Goal: Find specific page/section: Find specific page/section

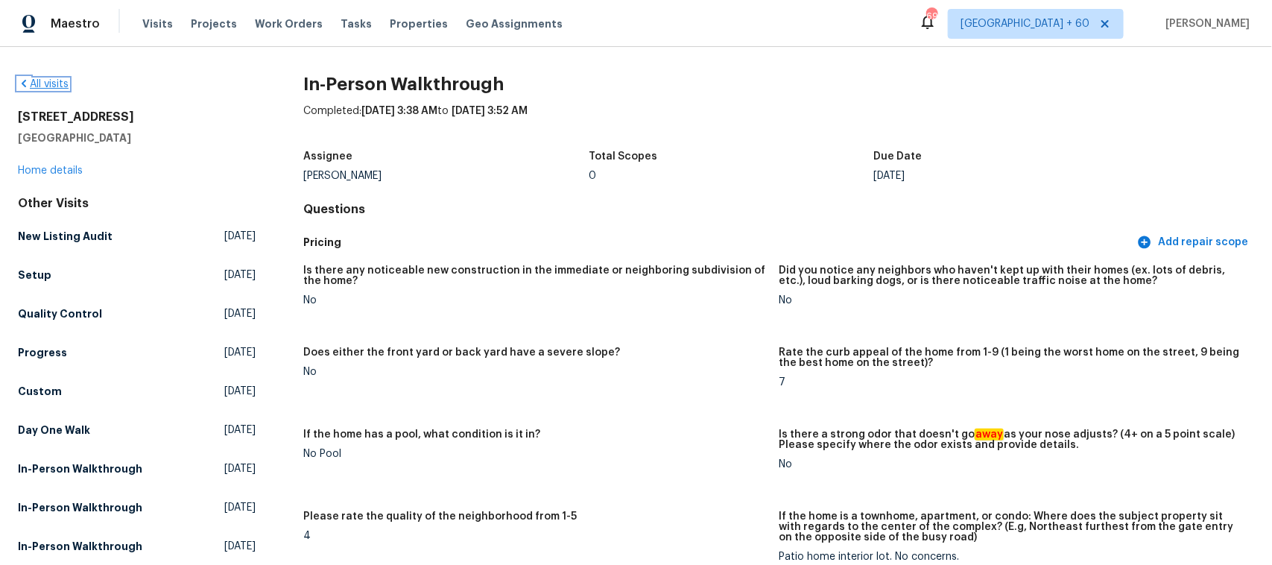
click at [56, 83] on link "All visits" at bounding box center [43, 84] width 51 height 10
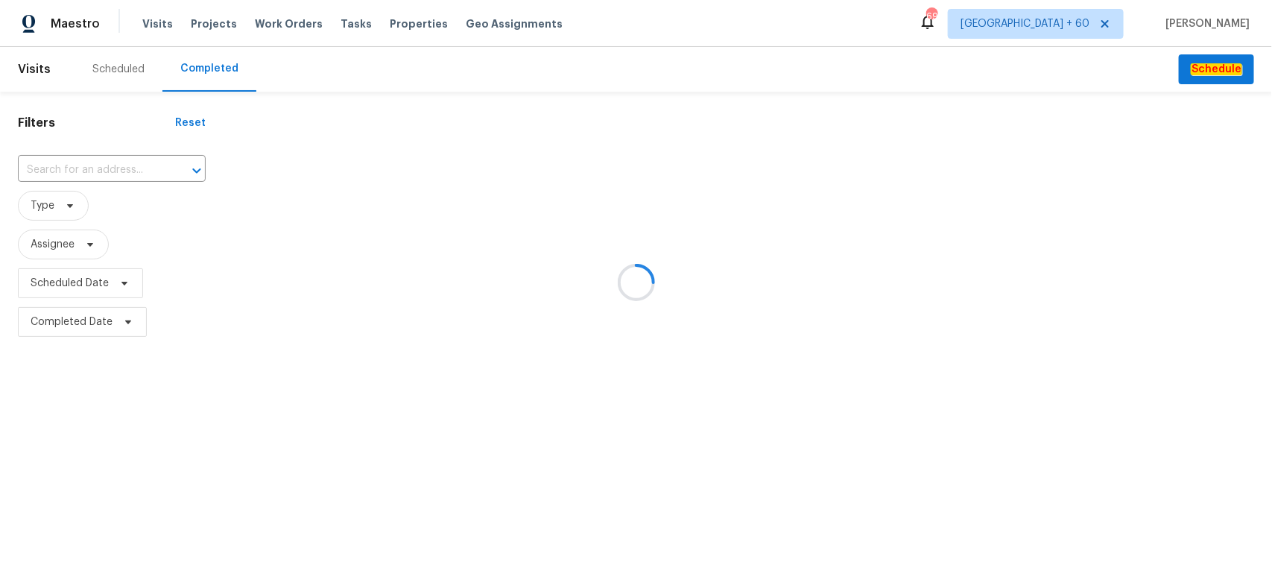
click at [112, 168] on div at bounding box center [636, 282] width 1272 height 565
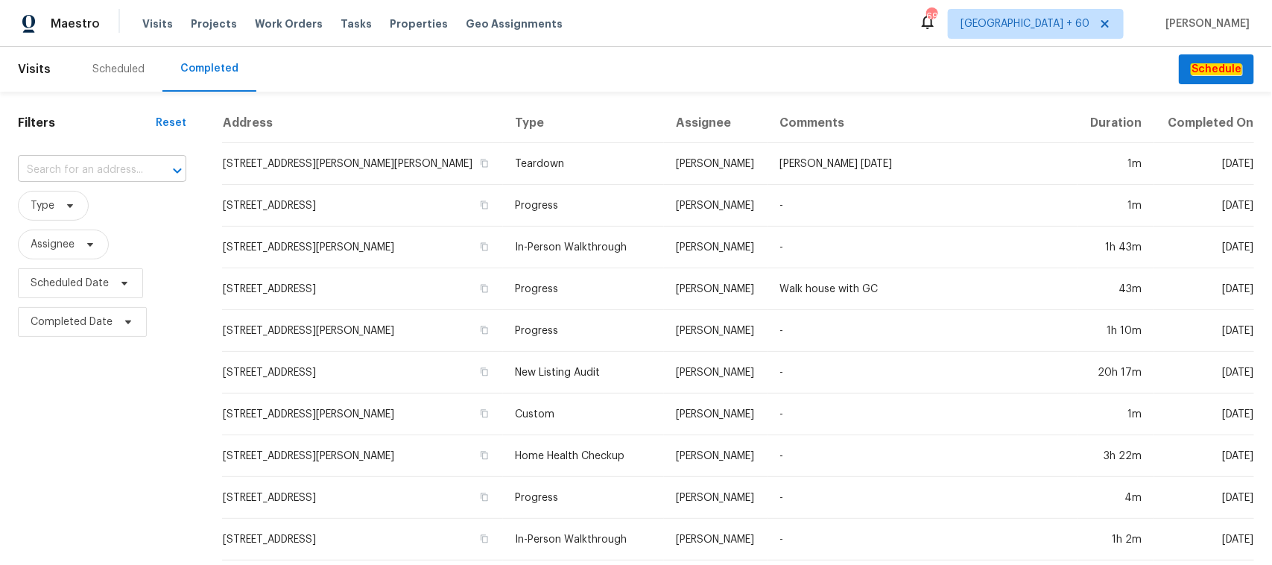
click at [110, 175] on input "text" at bounding box center [81, 170] width 127 height 23
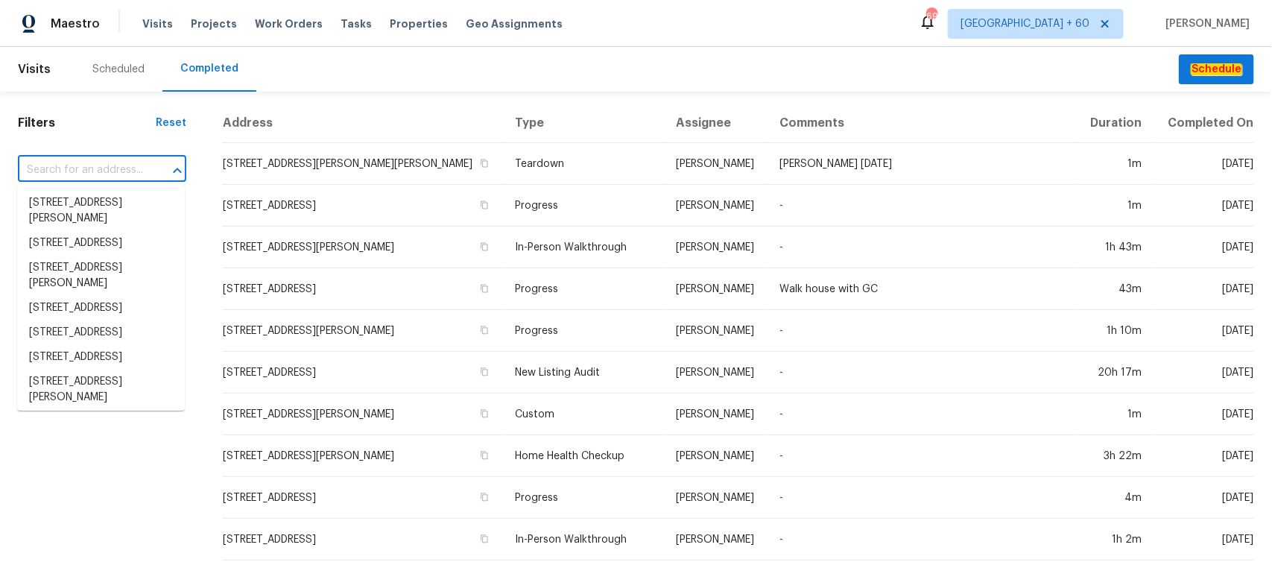
paste input "[STREET_ADDRESS]"
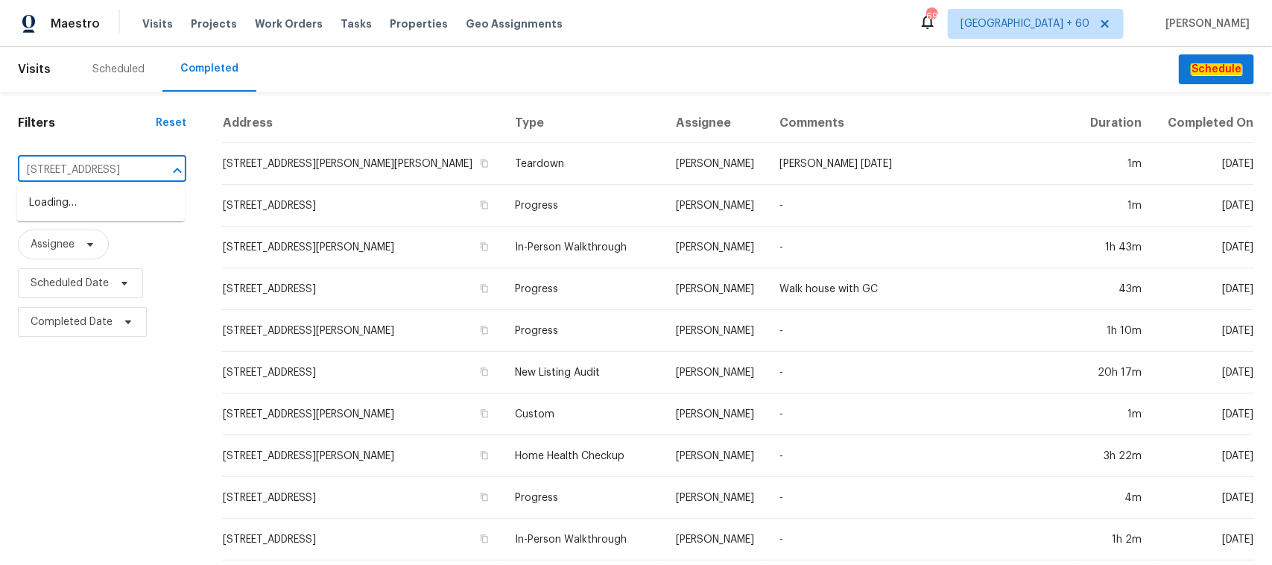
scroll to position [0, 35]
type input "[STREET_ADDRESS]"
click at [84, 203] on li "[STREET_ADDRESS]" at bounding box center [101, 203] width 168 height 25
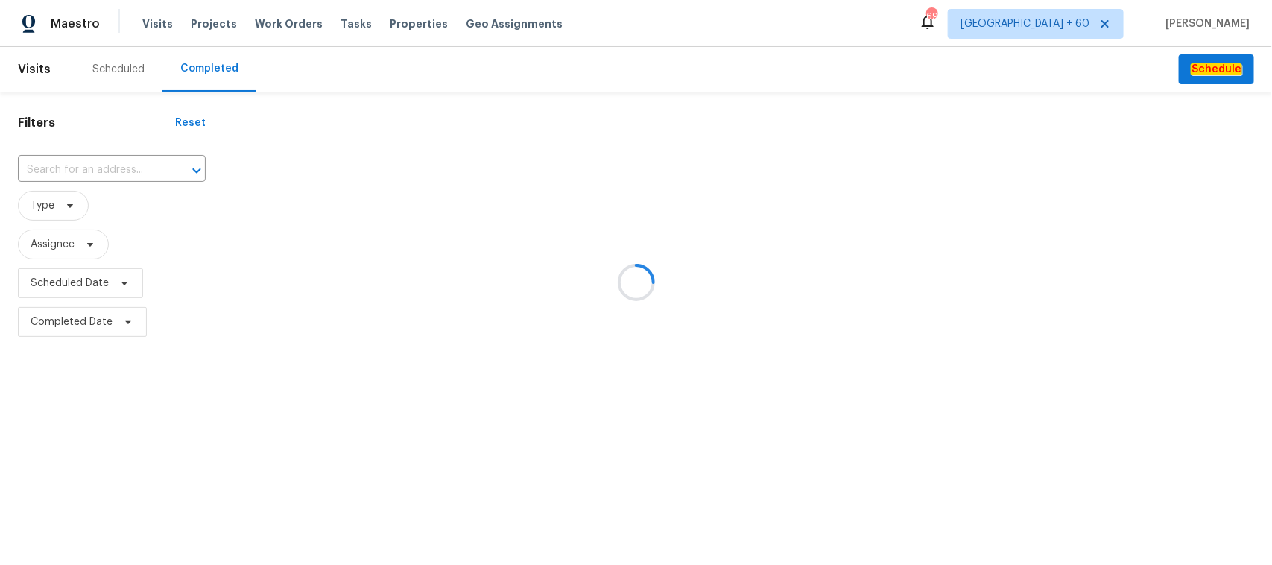
type input "[STREET_ADDRESS]"
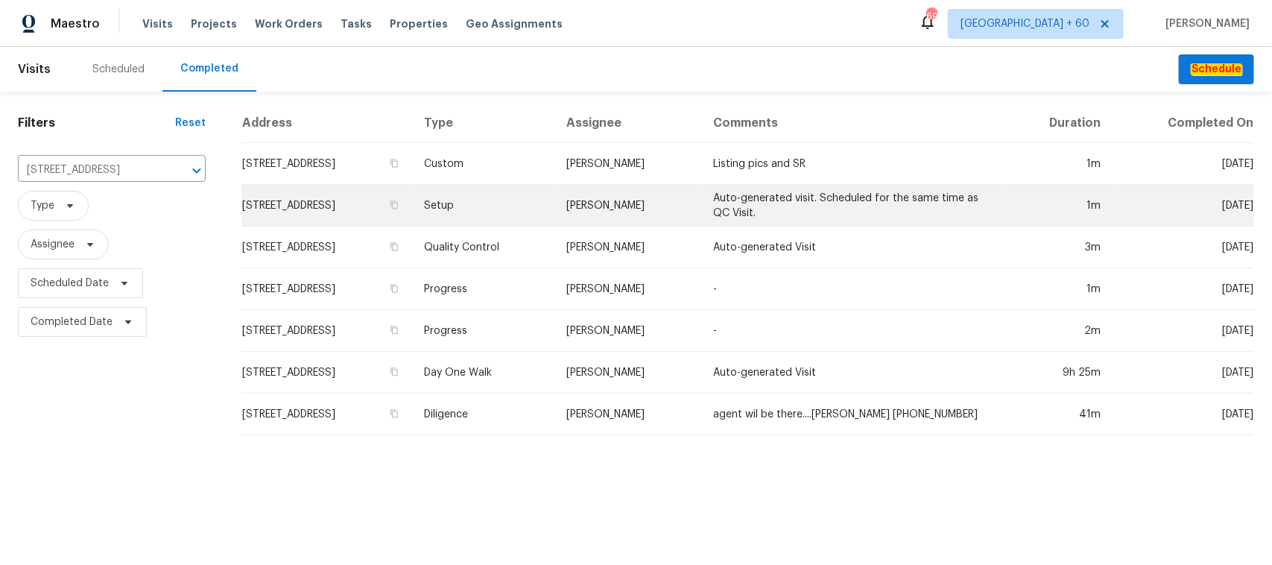
click at [516, 211] on td "Setup" at bounding box center [484, 206] width 142 height 42
